Goal: Find contact information: Find contact information

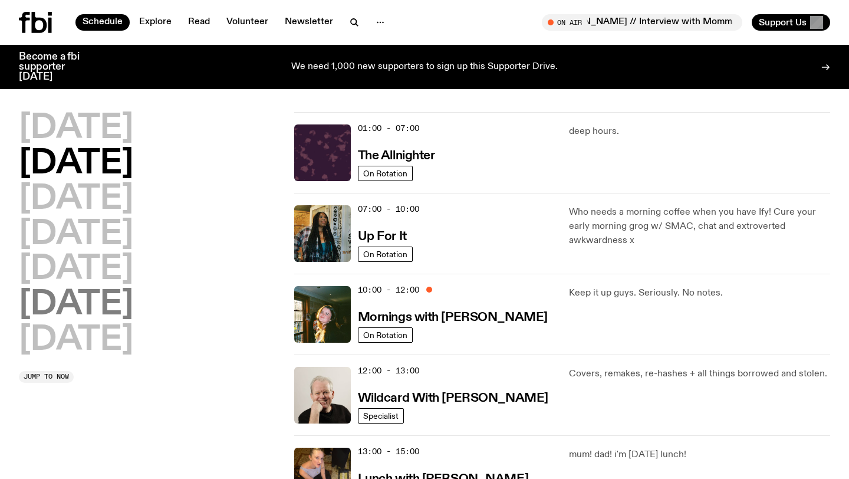
click at [83, 294] on h2 "[DATE]" at bounding box center [76, 304] width 114 height 33
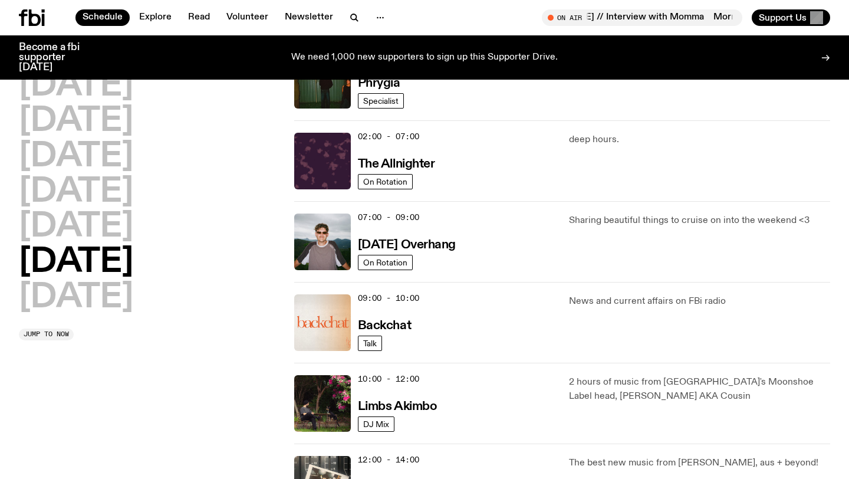
scroll to position [65, 0]
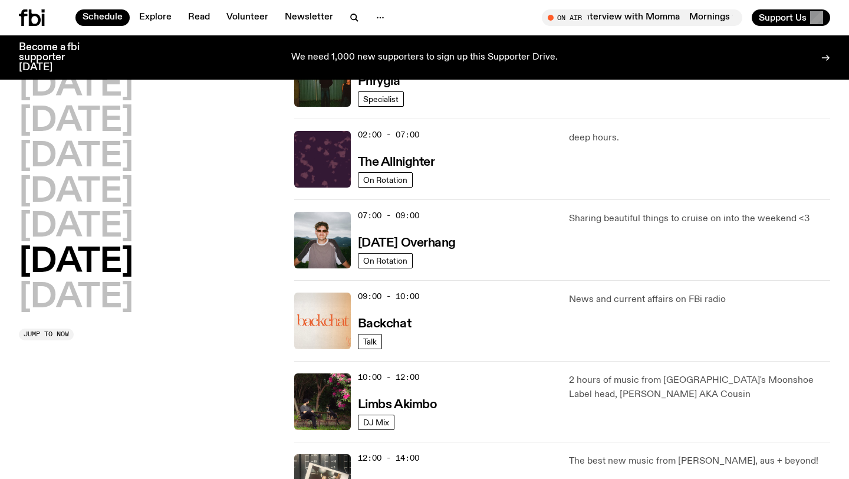
click at [500, 236] on div "07:00 - 09:00 [DATE] Overhang" at bounding box center [457, 240] width 198 height 57
click at [417, 239] on h3 "[DATE] Overhang" at bounding box center [407, 243] width 98 height 12
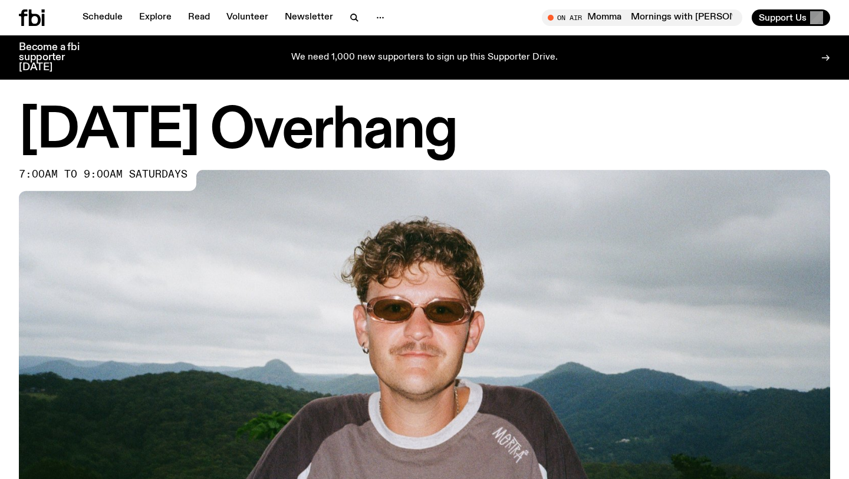
scroll to position [362, 0]
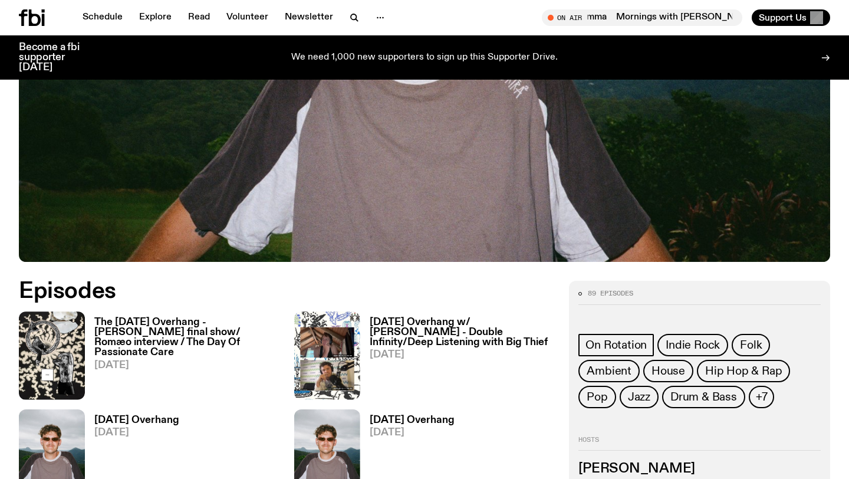
click at [183, 321] on h3 "The [DATE] Overhang - [PERSON_NAME] final show/ Romæo interview / The Day Of Pa…" at bounding box center [187, 337] width 186 height 40
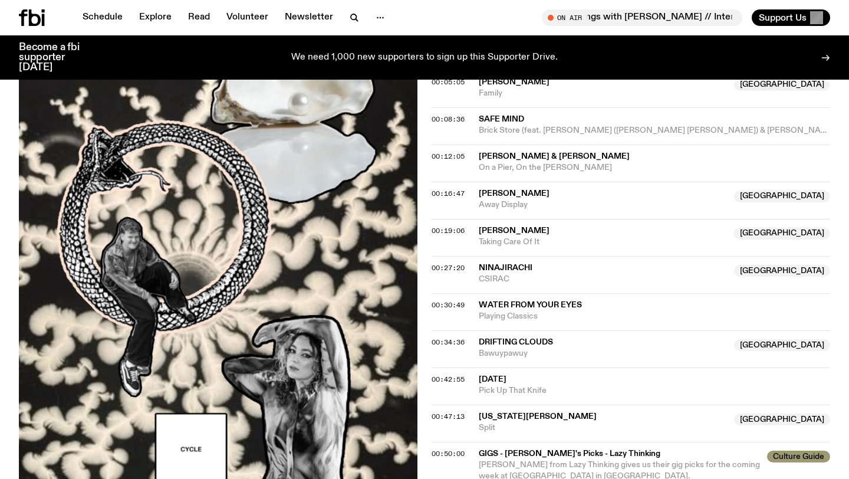
scroll to position [645, 0]
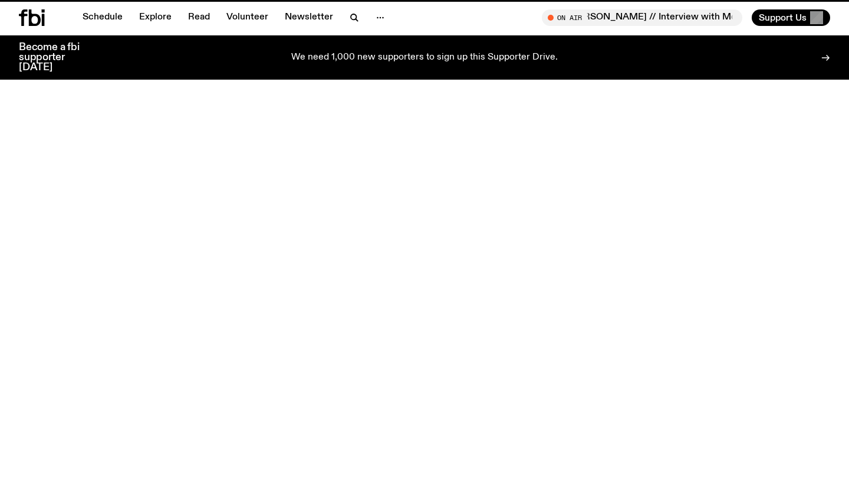
scroll to position [362, 0]
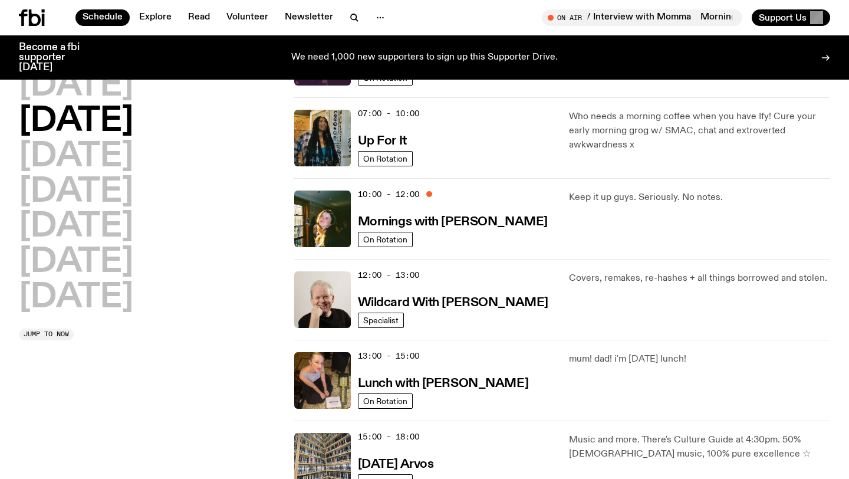
scroll to position [87, 0]
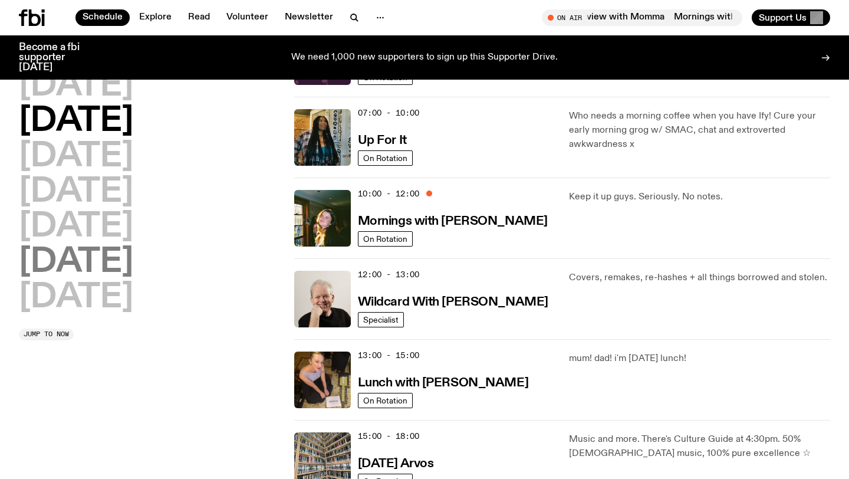
click at [103, 270] on h2 "[DATE]" at bounding box center [76, 262] width 114 height 33
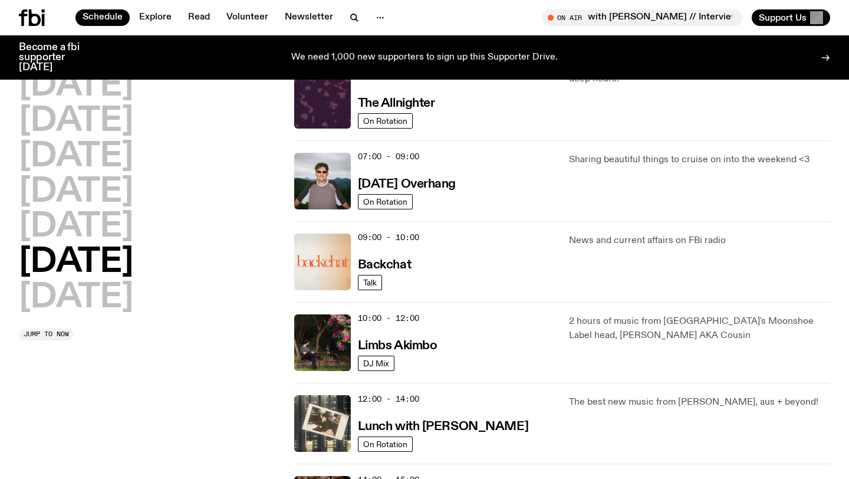
scroll to position [160, 0]
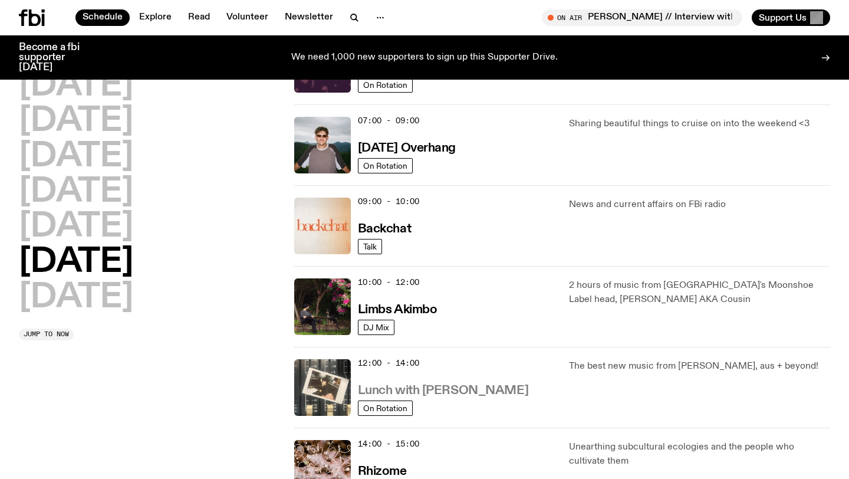
click at [461, 390] on h3 "Lunch with [PERSON_NAME]" at bounding box center [443, 391] width 170 height 12
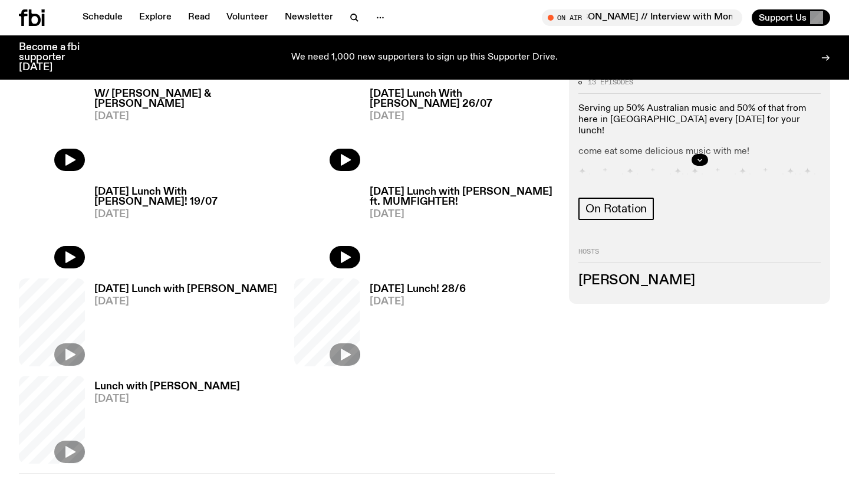
scroll to position [430, 0]
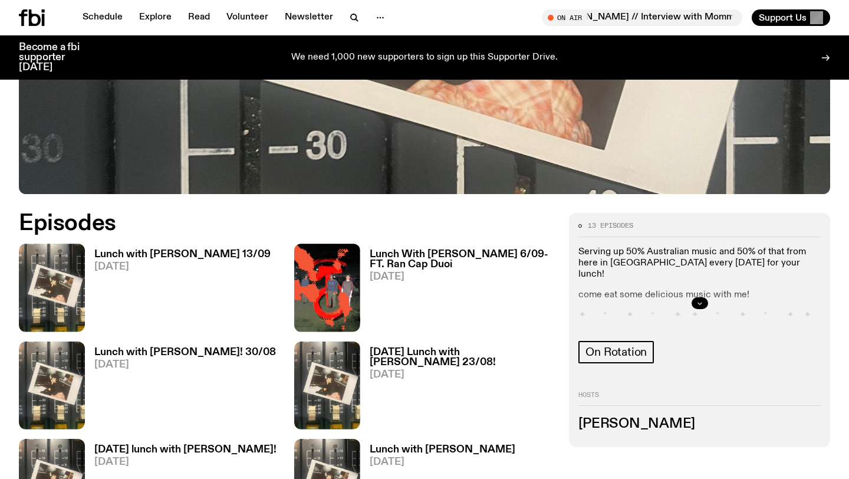
click at [694, 298] on button "button" at bounding box center [700, 303] width 17 height 12
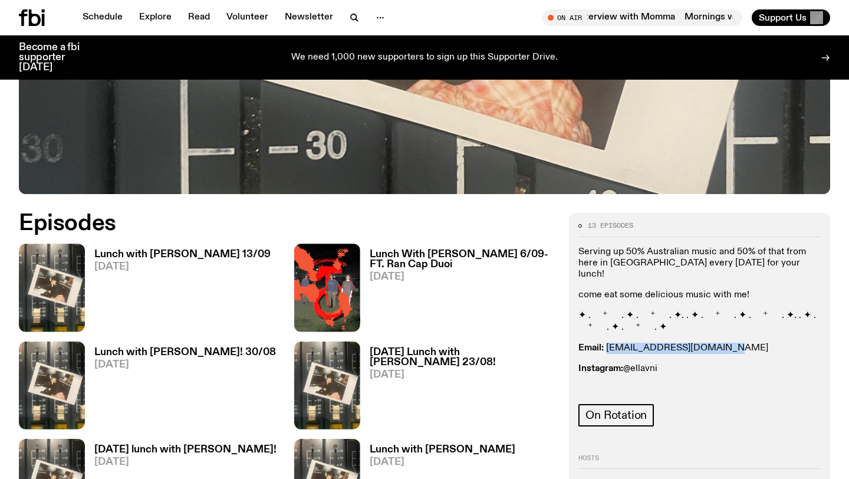
drag, startPoint x: 727, startPoint y: 335, endPoint x: 607, endPoint y: 335, distance: 120.3
click at [607, 343] on p "Email: [EMAIL_ADDRESS][DOMAIN_NAME]" at bounding box center [700, 348] width 242 height 11
